Goal: Information Seeking & Learning: Learn about a topic

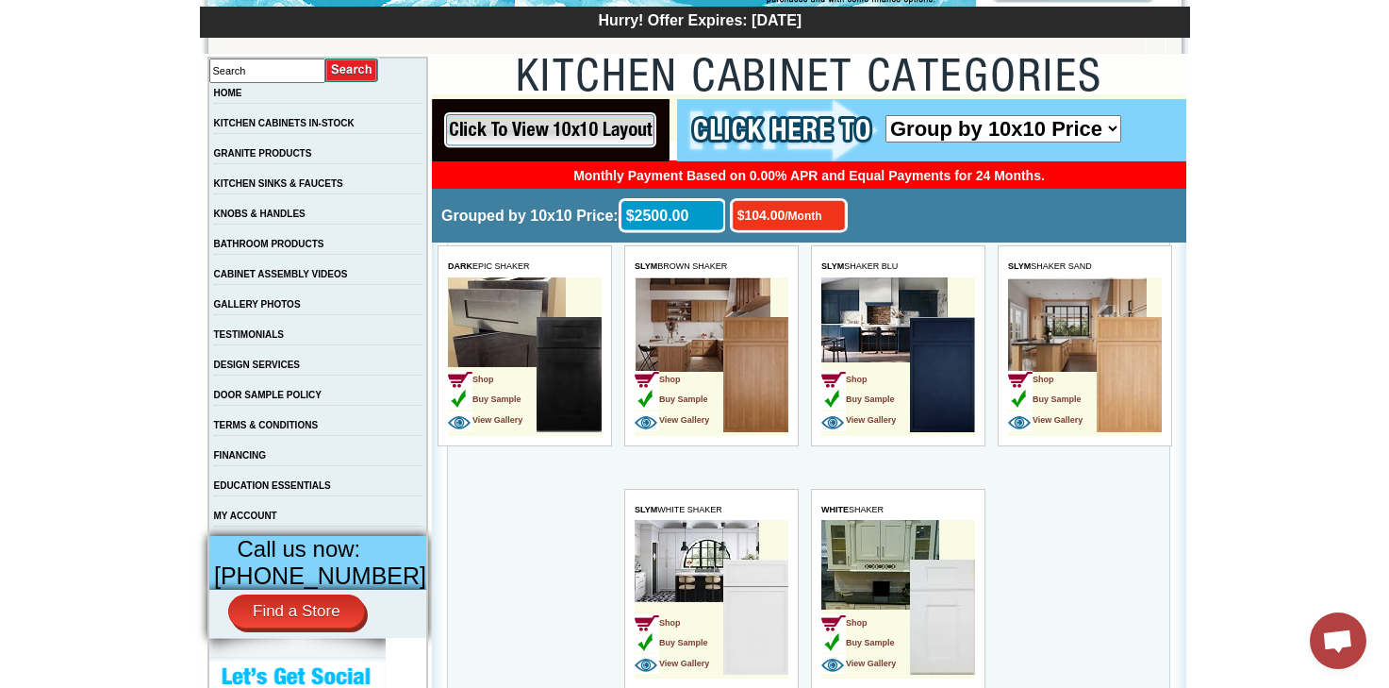
scroll to position [472, 0]
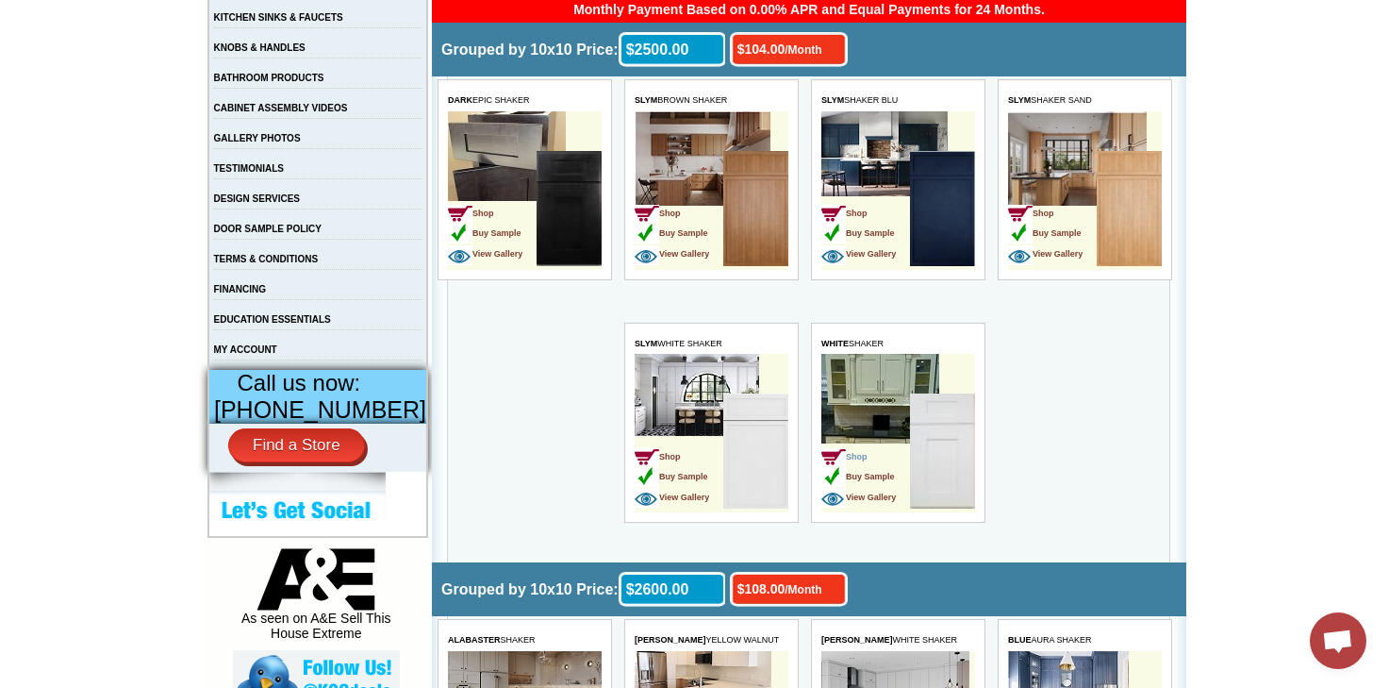
click at [861, 456] on span "Shop" at bounding box center [844, 456] width 46 height 9
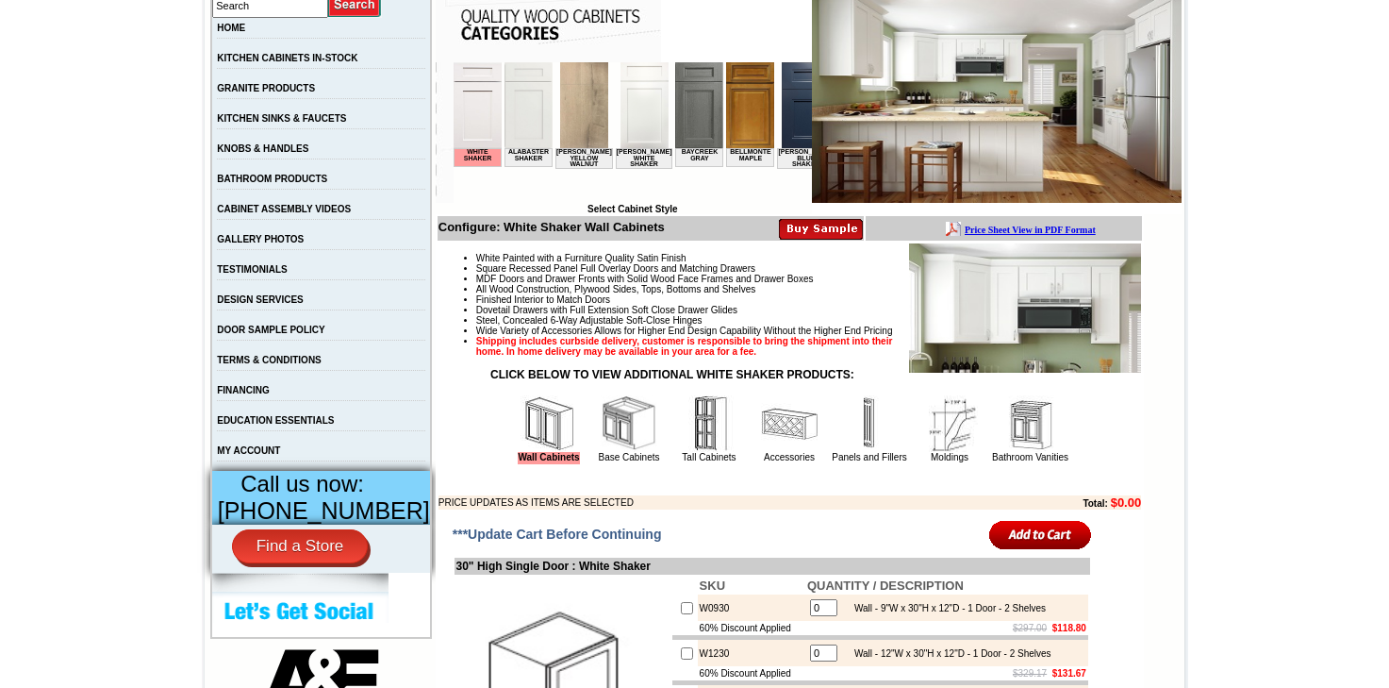
scroll to position [377, 0]
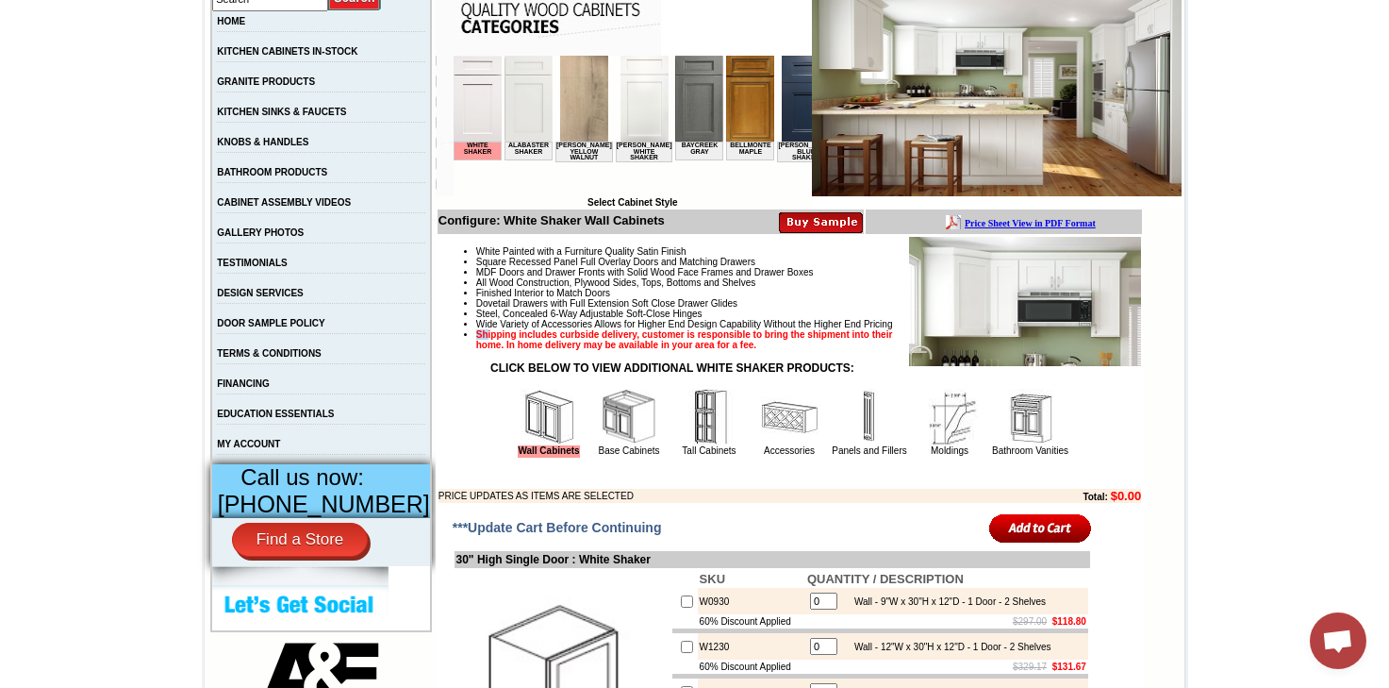
drag, startPoint x: 494, startPoint y: 342, endPoint x: 466, endPoint y: 337, distance: 28.9
click at [476, 329] on li "Wide Variety of Accessories Allows for Higher End Design Capability Without the…" at bounding box center [808, 324] width 665 height 10
click at [838, 298] on li "Finished Interior to Match Doors" at bounding box center [808, 293] width 665 height 10
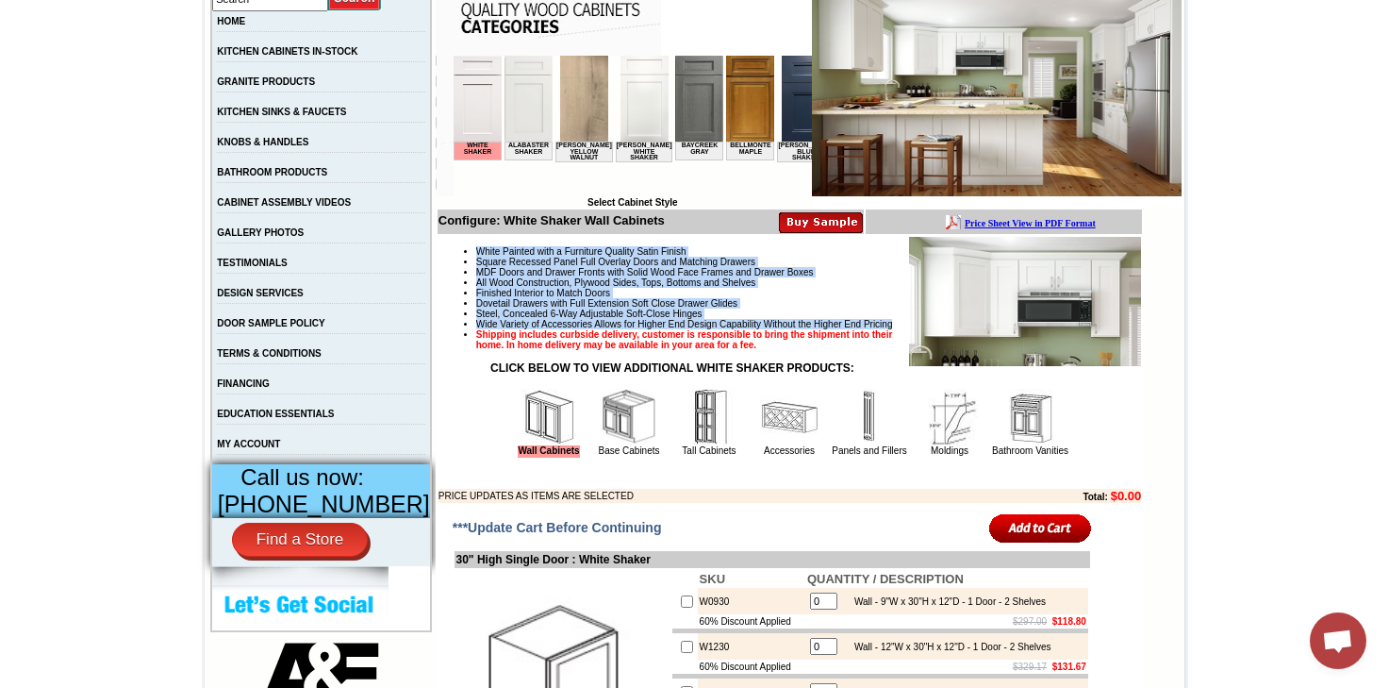
drag, startPoint x: 458, startPoint y: 247, endPoint x: 573, endPoint y: 339, distance: 147.0
click at [573, 339] on ul "White Painted with a Furniture Quality Satin Finish Square Recessed Panel Full …" at bounding box center [790, 298] width 703 height 104
copy ul "White Painted with a Furniture Quality Satin Finish Square Recessed Panel Full …"
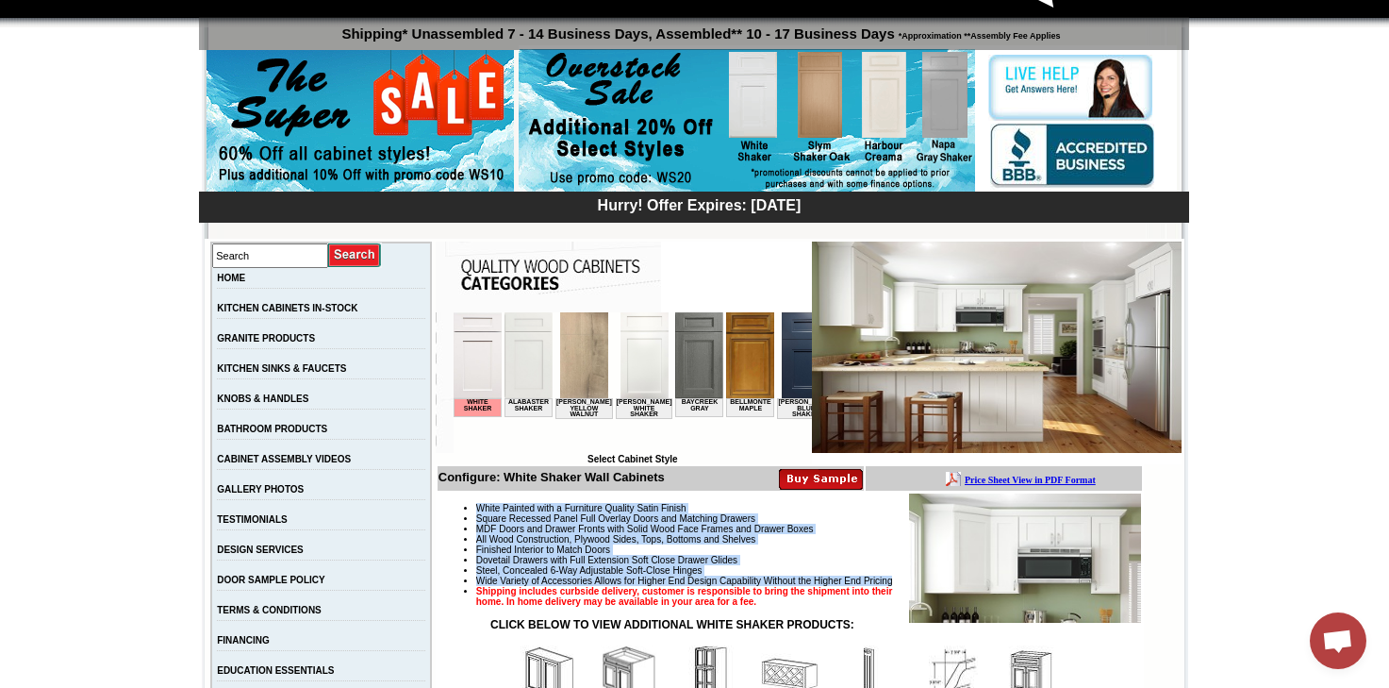
scroll to position [94, 0]
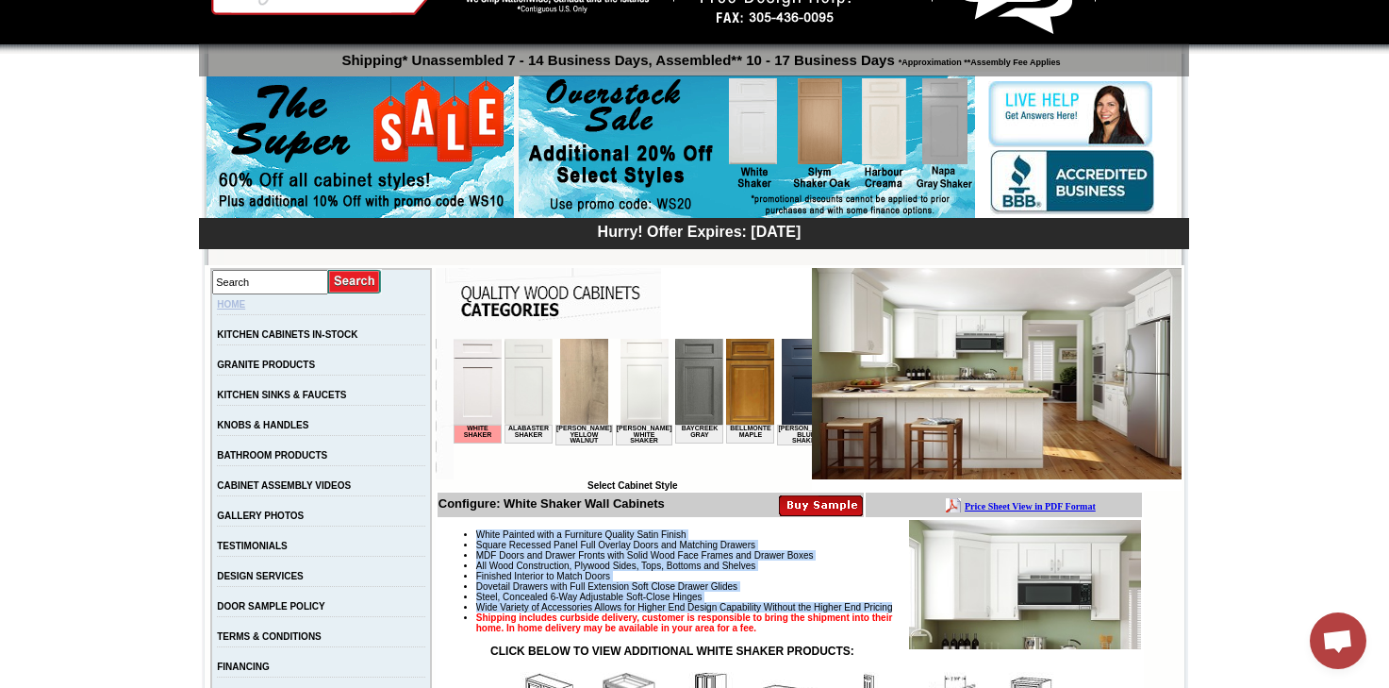
click at [242, 305] on link "HOME" at bounding box center [231, 304] width 28 height 10
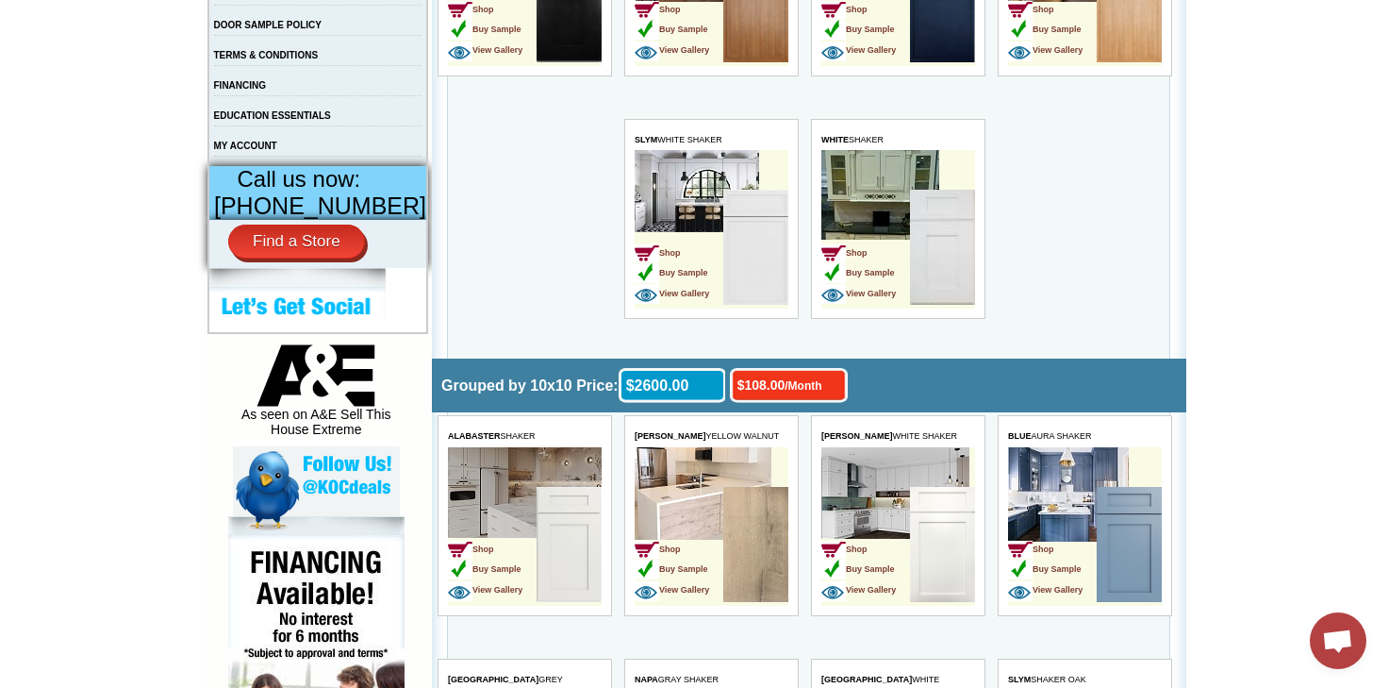
scroll to position [660, 0]
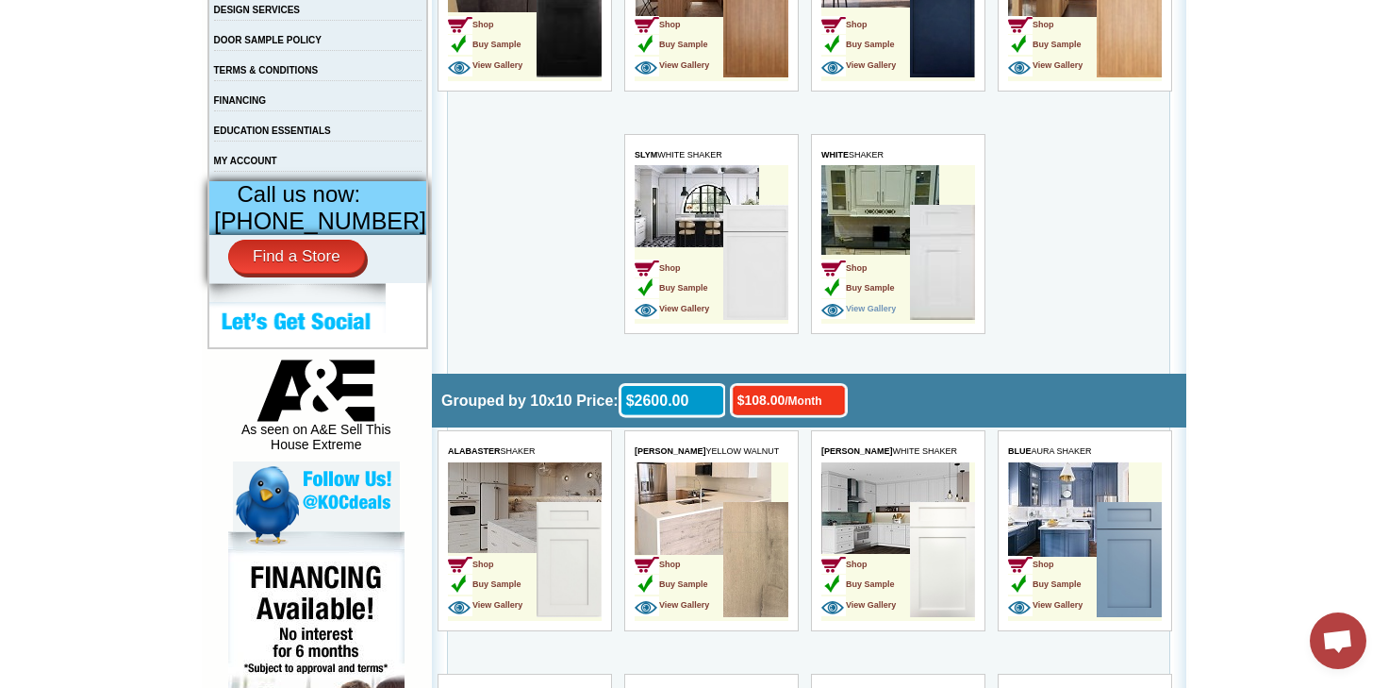
click at [860, 307] on span "View Gallery" at bounding box center [858, 308] width 75 height 9
